Goal: Entertainment & Leisure: Browse casually

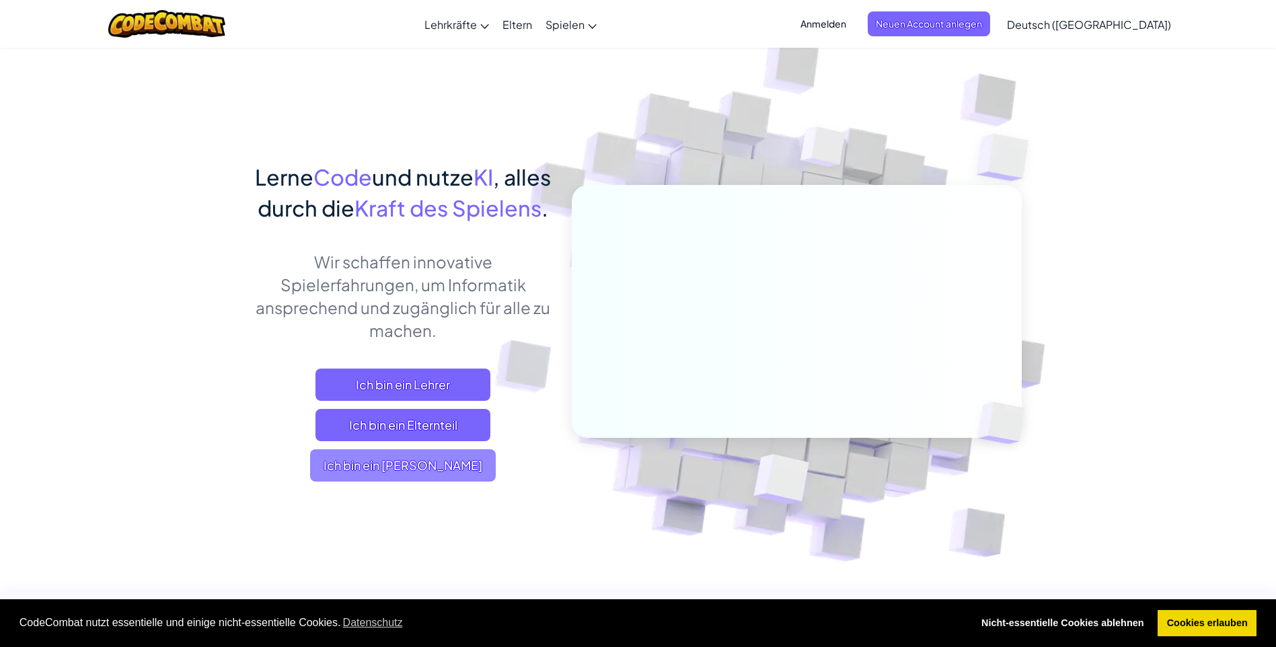
click at [387, 481] on span "Ich bin ein [PERSON_NAME]" at bounding box center [403, 465] width 186 height 32
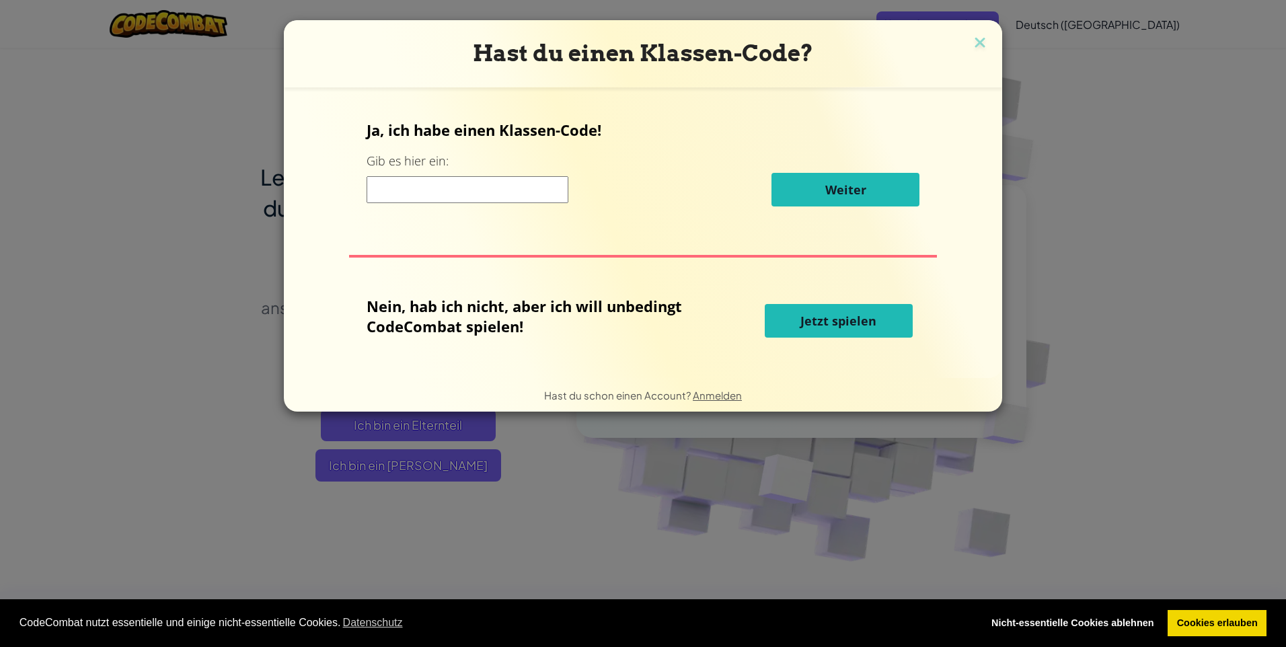
click at [785, 324] on button "Jetzt spielen" at bounding box center [839, 321] width 148 height 34
select select "de-DE"
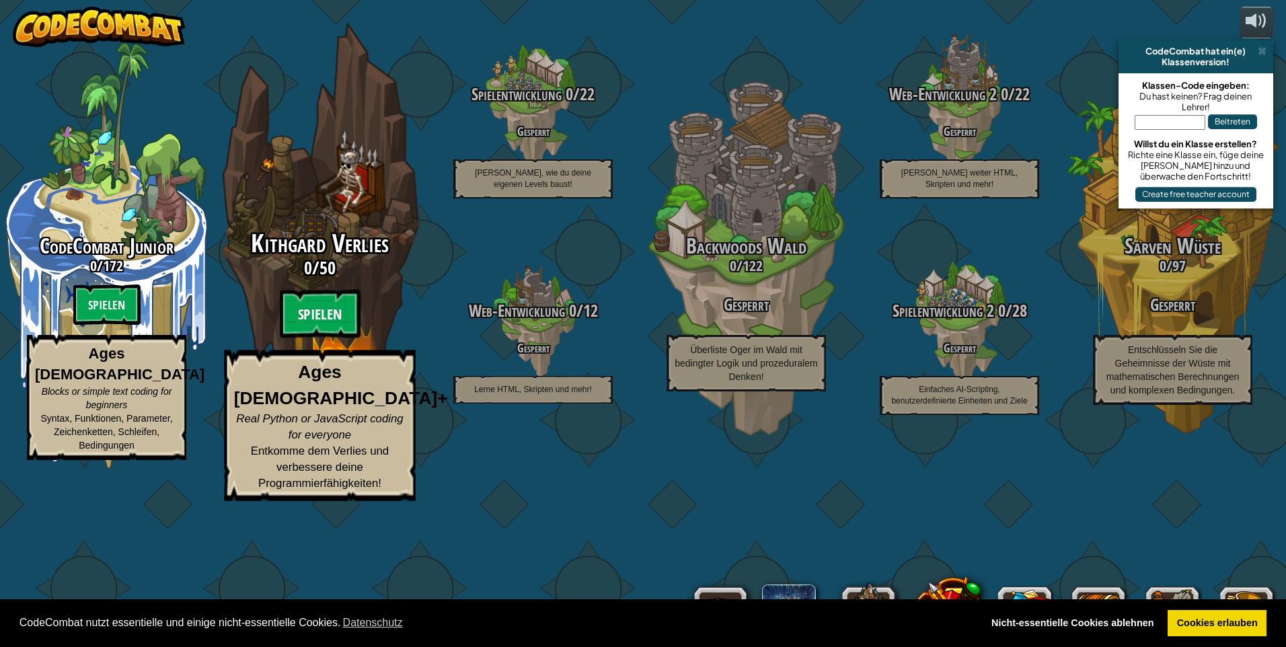
click at [334, 338] on btn "Spielen" at bounding box center [320, 314] width 81 height 48
select select "de-DE"
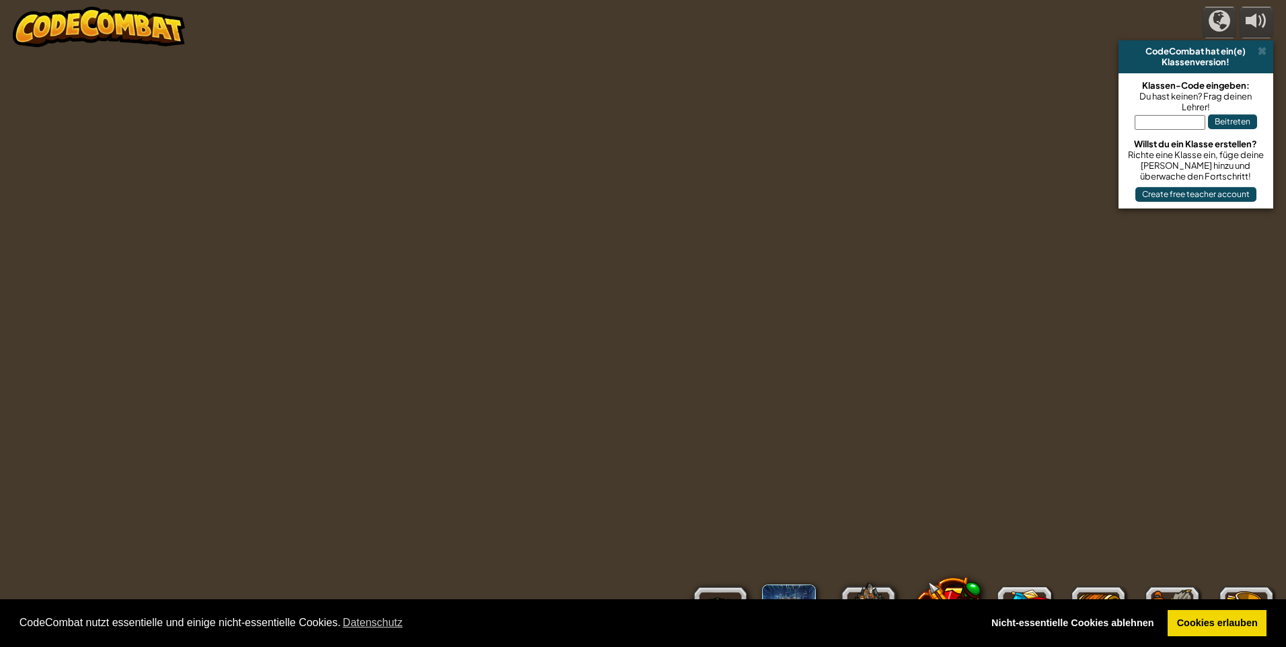
select select "de-DE"
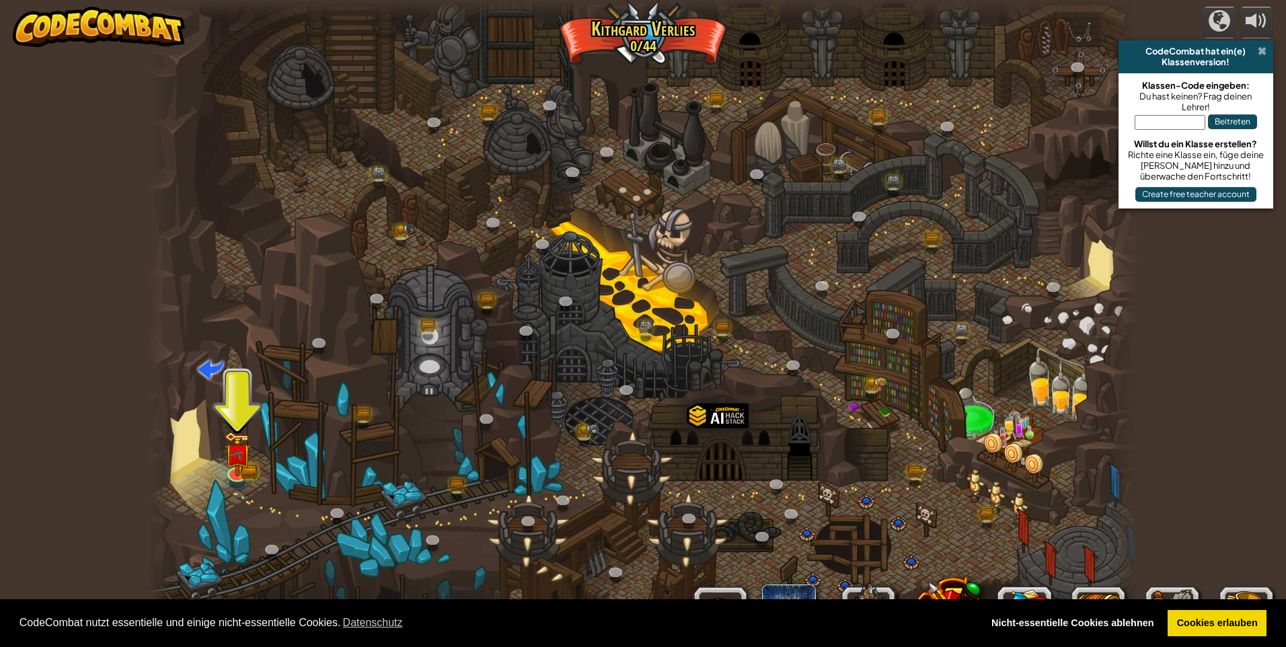
click at [1261, 46] on span at bounding box center [1262, 51] width 9 height 11
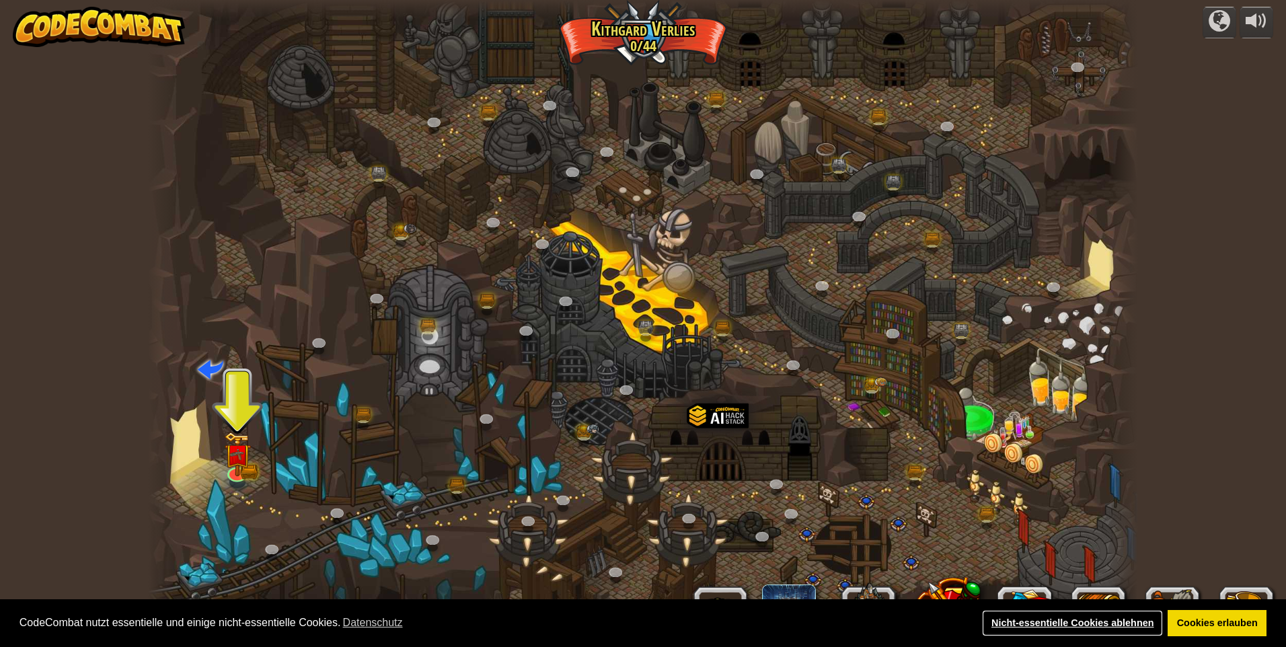
click at [1129, 619] on link "Nicht-essentielle Cookies ablehnen" at bounding box center [1072, 623] width 181 height 27
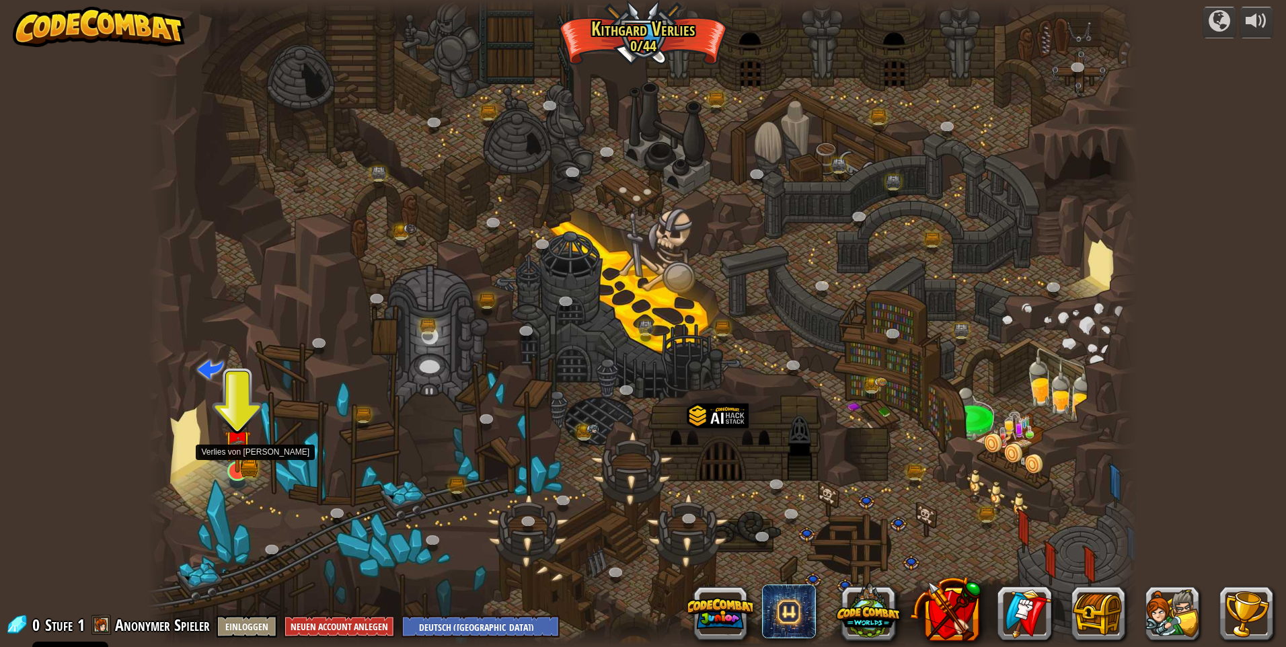
click at [236, 451] on img at bounding box center [236, 443] width 15 height 15
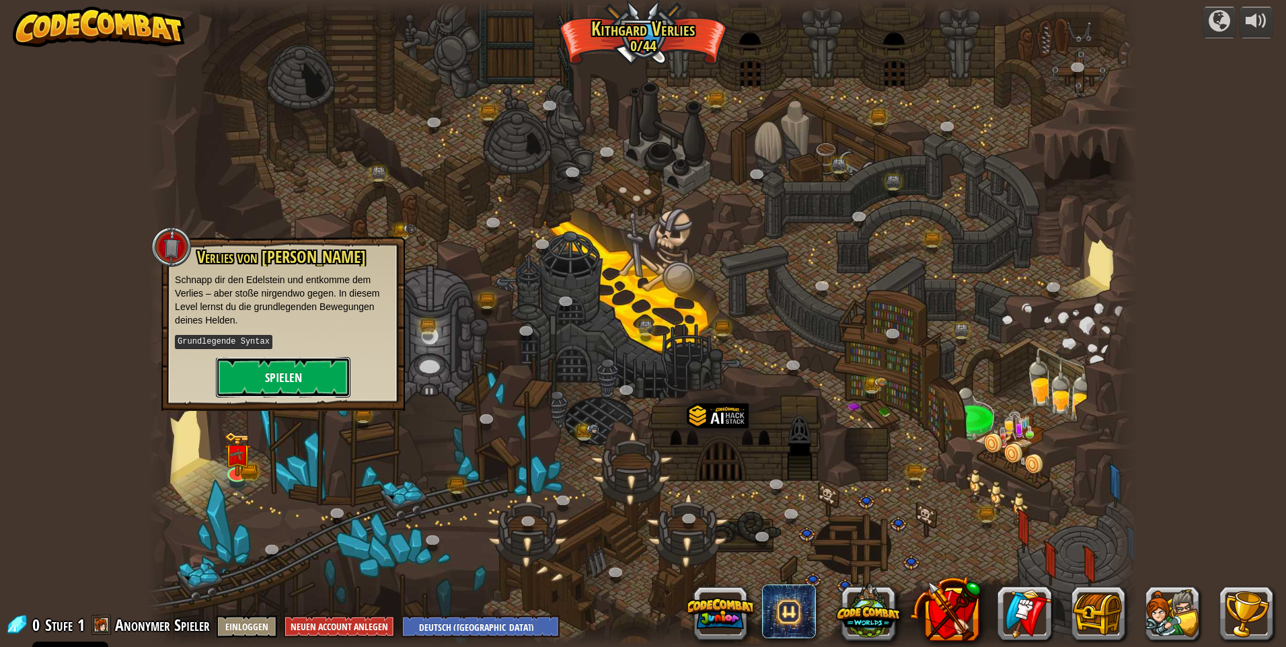
click at [242, 375] on button "Spielen" at bounding box center [283, 377] width 134 height 40
